Goal: Information Seeking & Learning: Learn about a topic

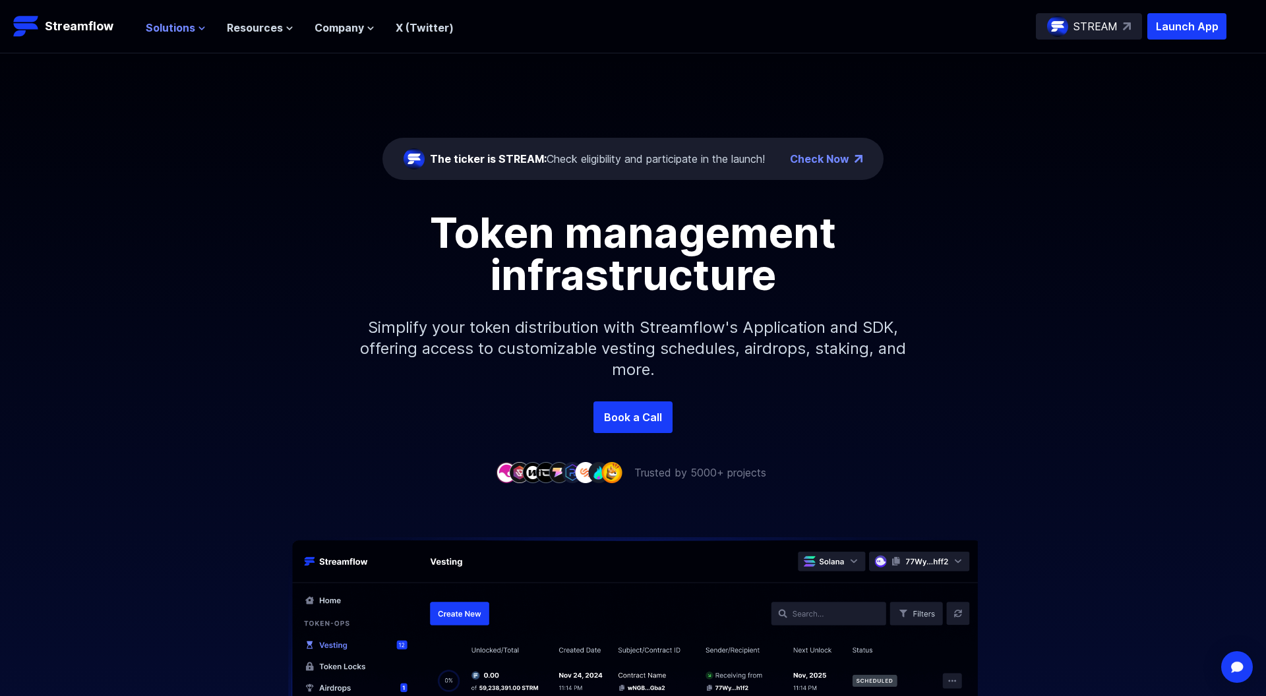
click at [198, 28] on icon at bounding box center [202, 28] width 8 height 8
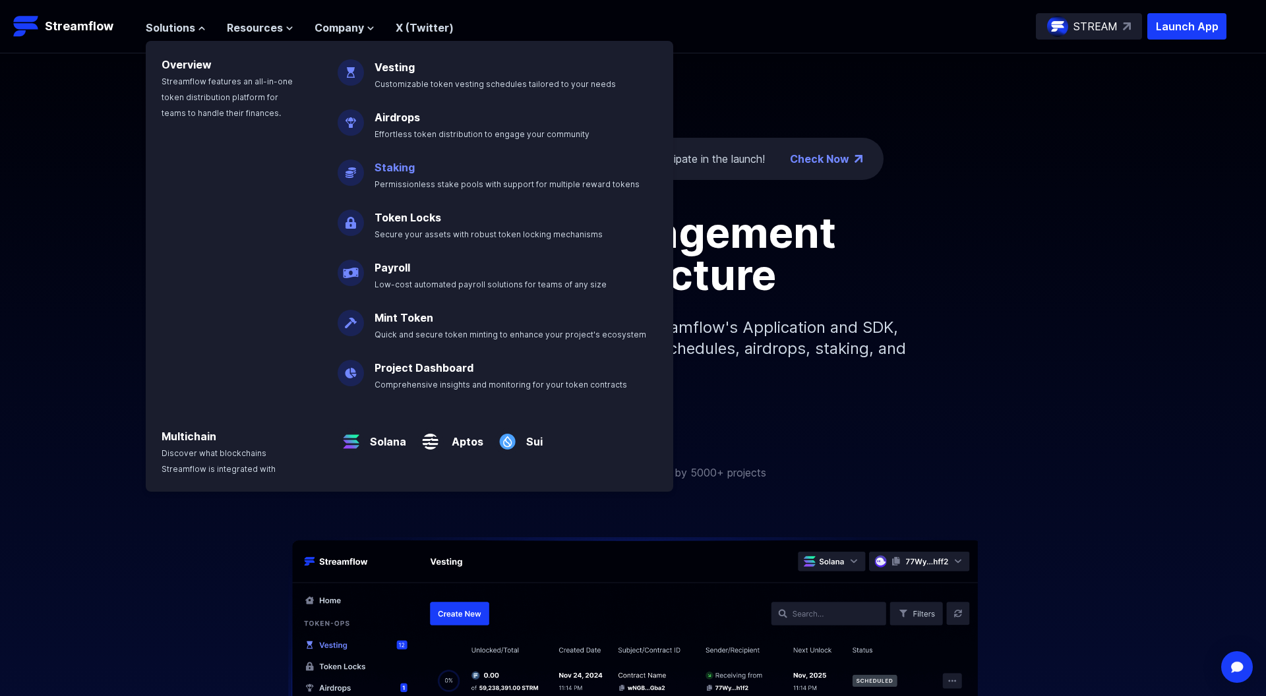
click at [394, 170] on link "Staking" at bounding box center [395, 167] width 40 height 13
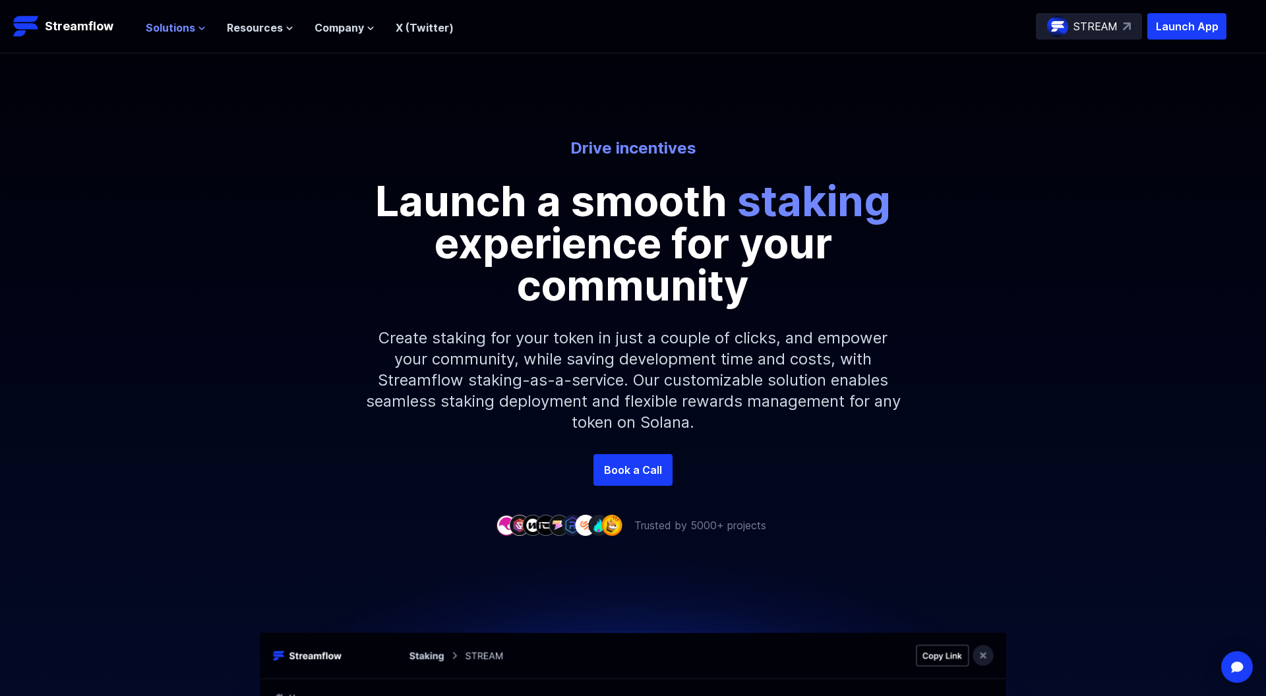
click at [189, 34] on span "Solutions" at bounding box center [170, 28] width 49 height 16
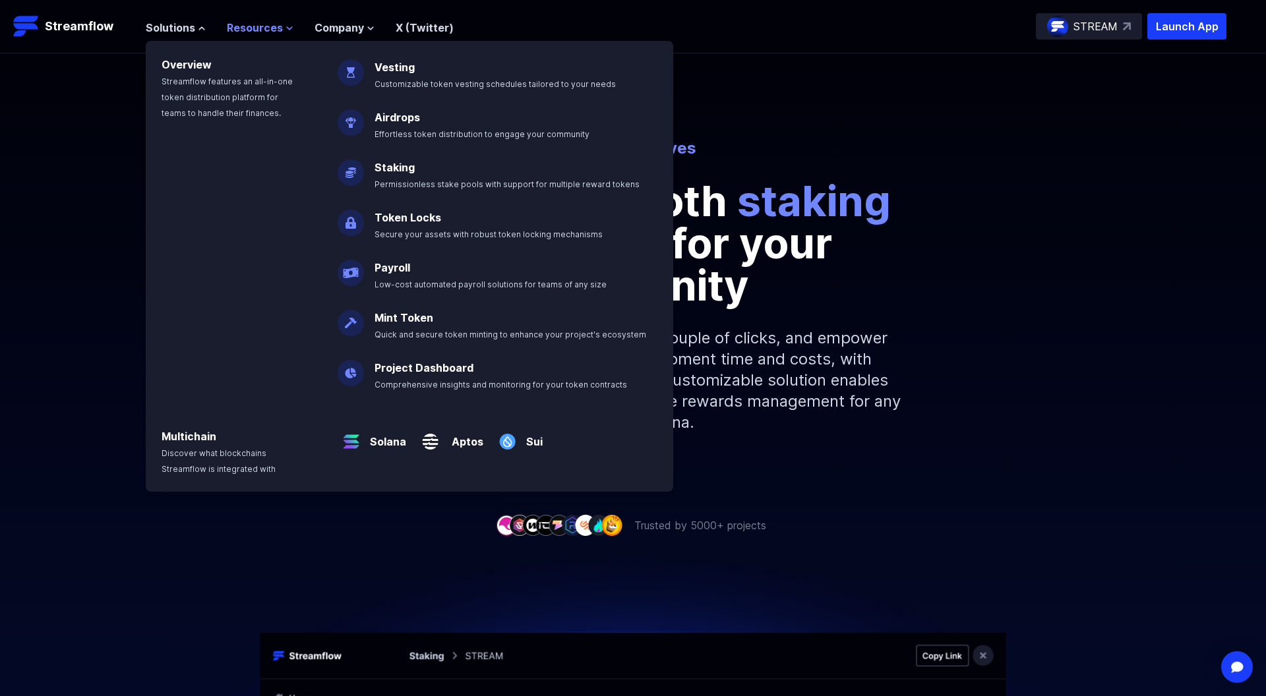
click at [258, 26] on span "Resources" at bounding box center [255, 28] width 56 height 16
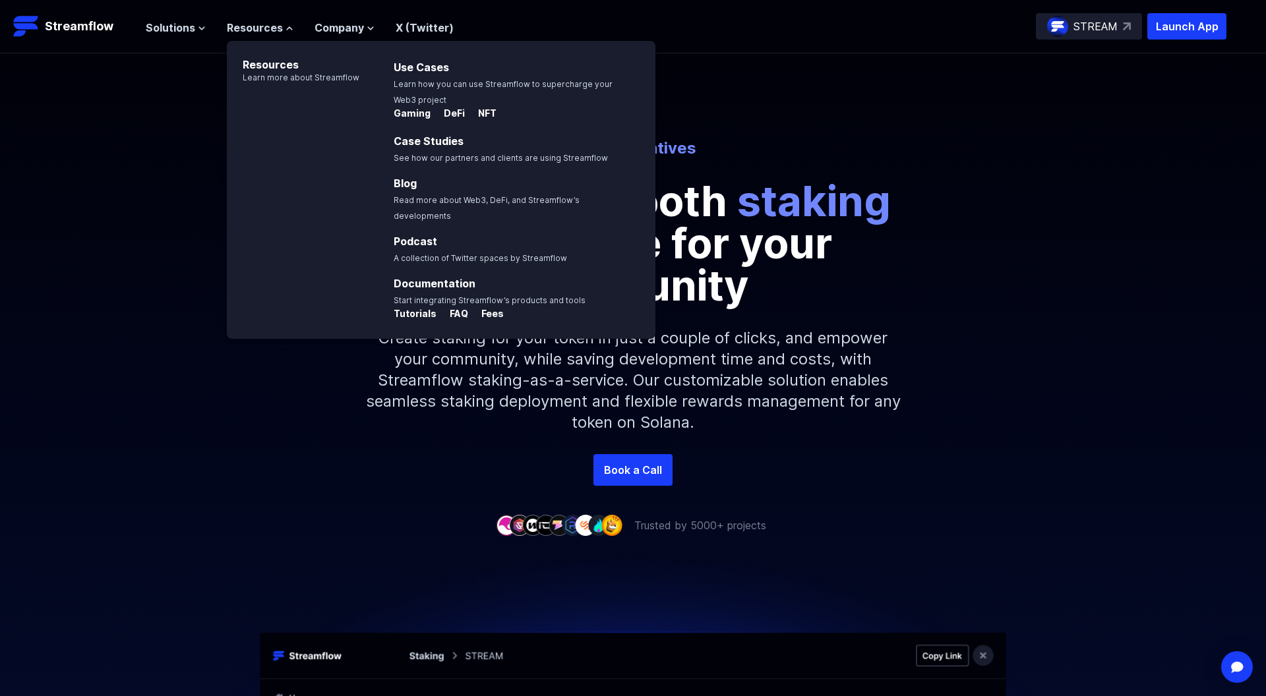
click at [167, 206] on div "Drive incentives Launch a smooth staking experience for your community Create s…" at bounding box center [633, 296] width 1266 height 317
